Goal: Task Accomplishment & Management: Manage account settings

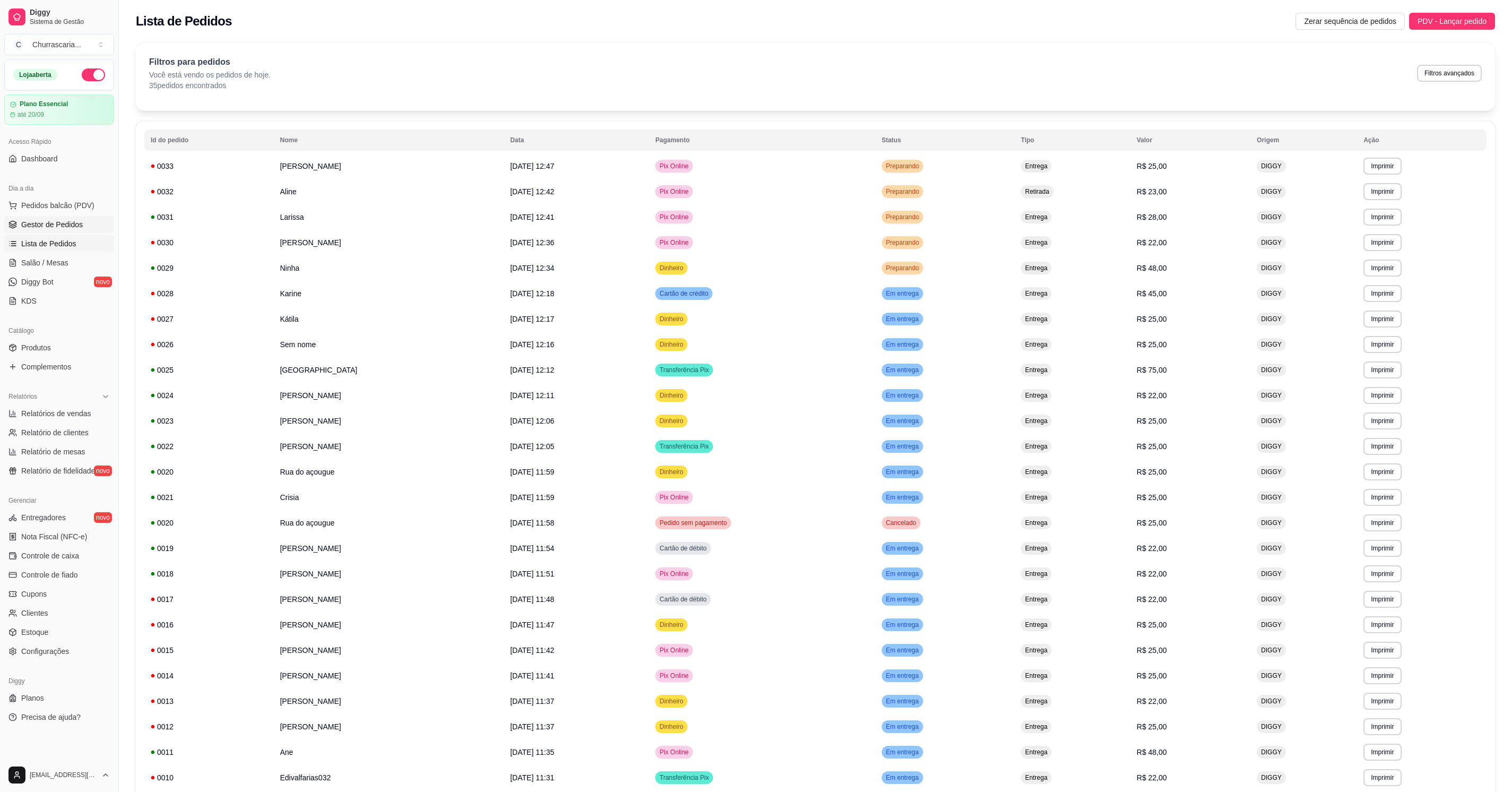
click at [48, 226] on span "Gestor de Pedidos" at bounding box center [52, 224] width 62 height 11
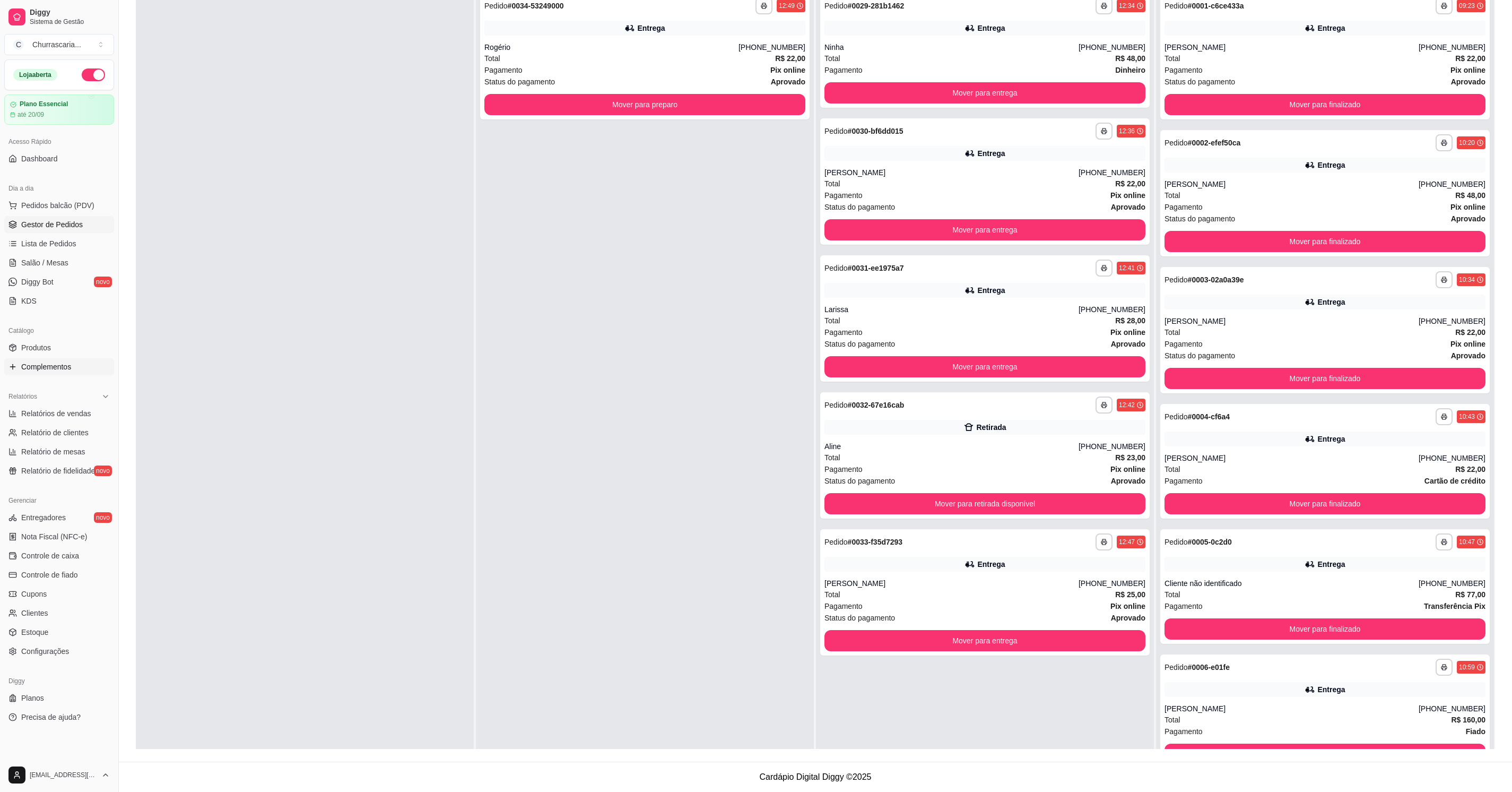
click at [36, 371] on span "Complementos" at bounding box center [46, 367] width 50 height 11
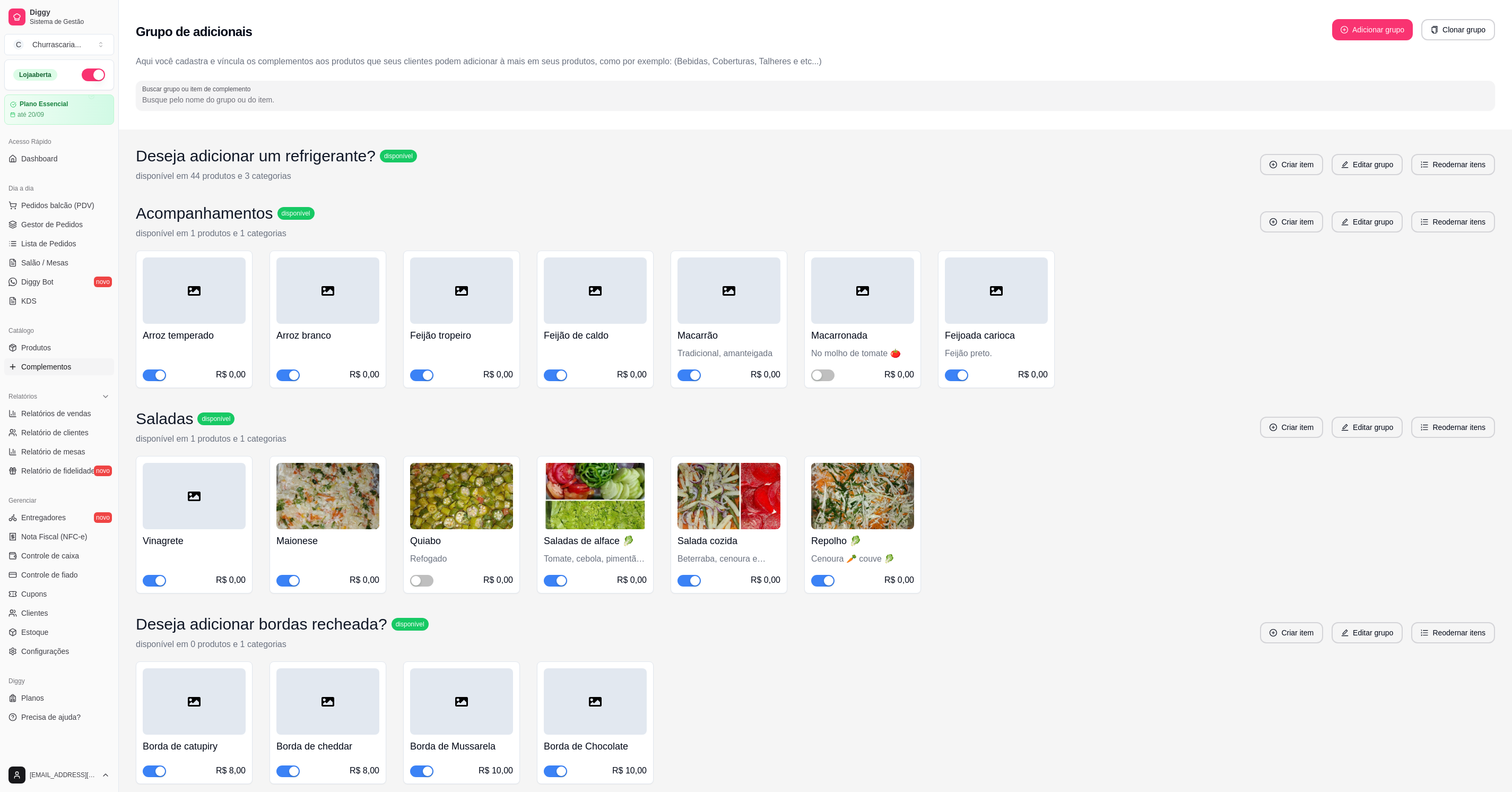
click at [293, 579] on div "button" at bounding box center [294, 581] width 9 height 9
click at [47, 232] on link "Gestor de Pedidos" at bounding box center [59, 224] width 110 height 17
